Goal: Ask a question

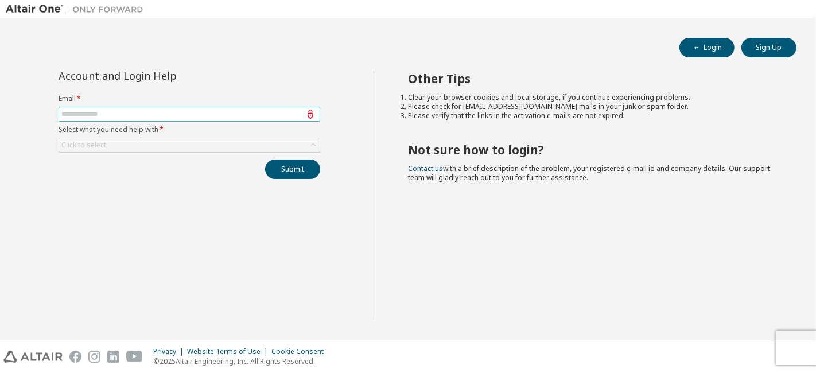
click at [170, 112] on input "text" at bounding box center [189, 114] width 256 height 9
type input "**********"
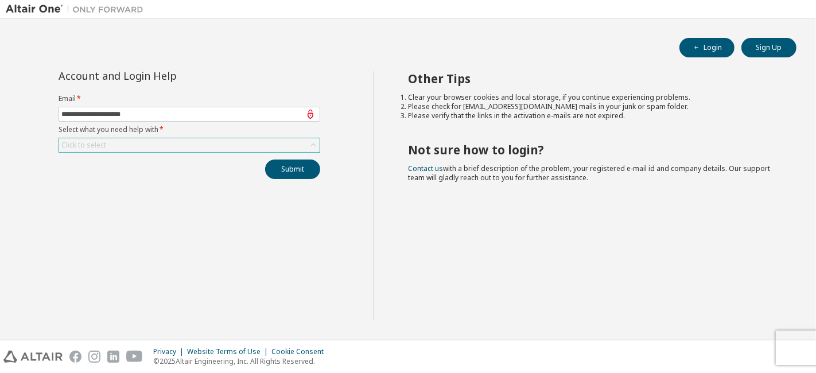
click at [176, 141] on div "Click to select" at bounding box center [189, 145] width 261 height 14
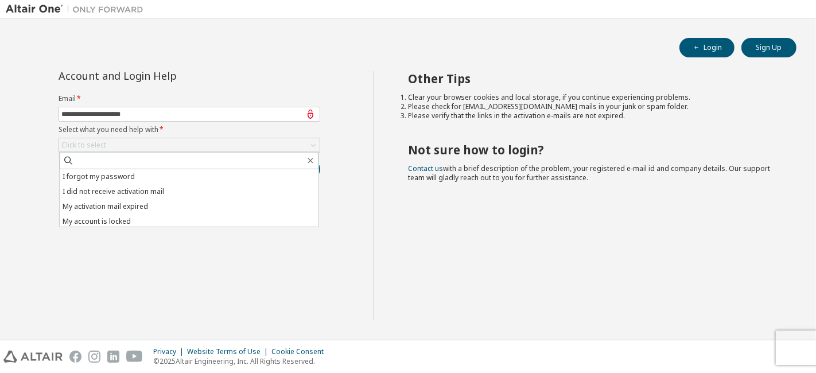
click at [432, 253] on div "Other Tips Clear your browser cookies and local storage, if you continue experi…" at bounding box center [592, 195] width 437 height 249
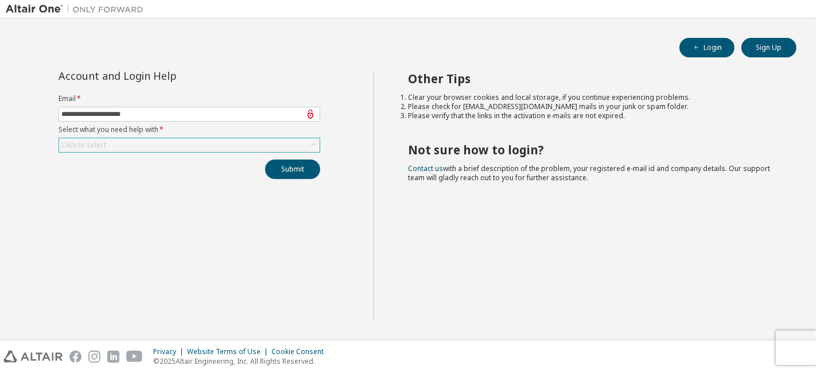
click at [165, 139] on div "Click to select" at bounding box center [189, 145] width 261 height 14
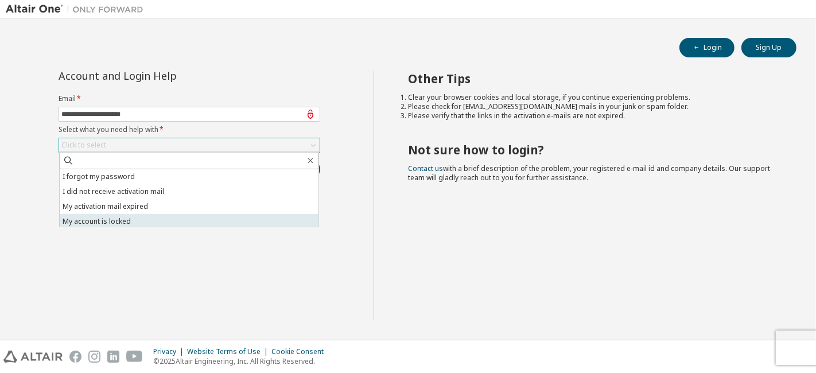
click at [161, 222] on li "My account is locked" at bounding box center [189, 221] width 259 height 15
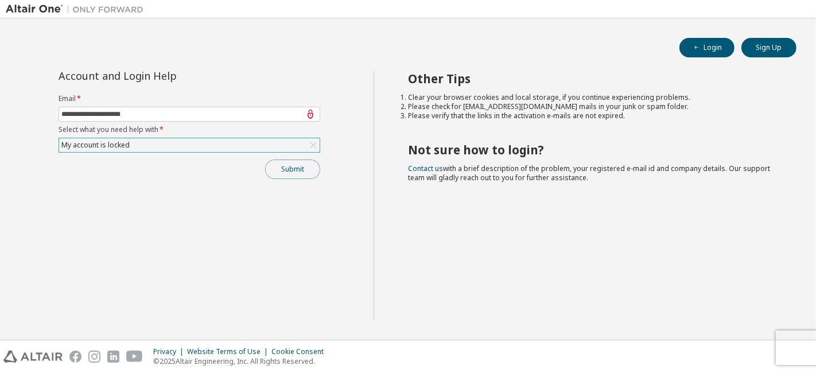
click at [280, 172] on button "Submit" at bounding box center [292, 170] width 55 height 20
click at [286, 161] on button "Submit" at bounding box center [292, 170] width 55 height 20
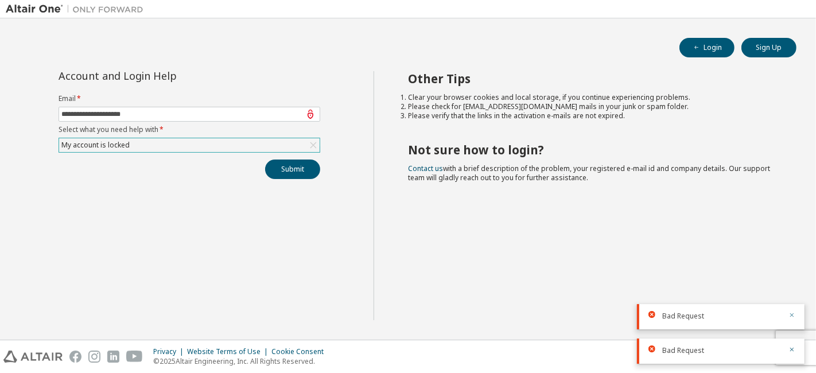
click at [791, 321] on button "button" at bounding box center [792, 316] width 7 height 10
click at [785, 350] on div at bounding box center [789, 351] width 14 height 10
click at [790, 354] on button "button" at bounding box center [792, 351] width 7 height 10
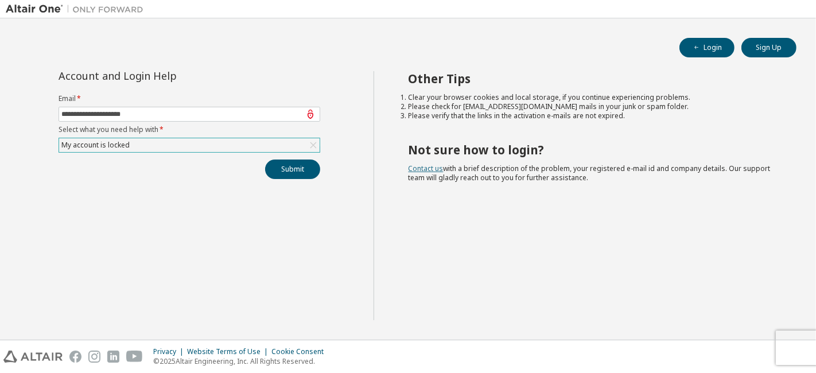
click at [425, 168] on link "Contact us" at bounding box center [426, 169] width 35 height 10
click at [44, 256] on div "**********" at bounding box center [190, 195] width 368 height 249
